Goal: Connect with others: Establish contact or relationships with other users

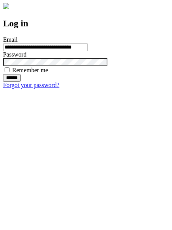
type input "**********"
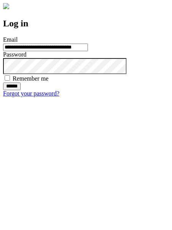
click at [21, 90] on input "******" at bounding box center [12, 86] width 18 height 8
